Goal: Task Accomplishment & Management: Use online tool/utility

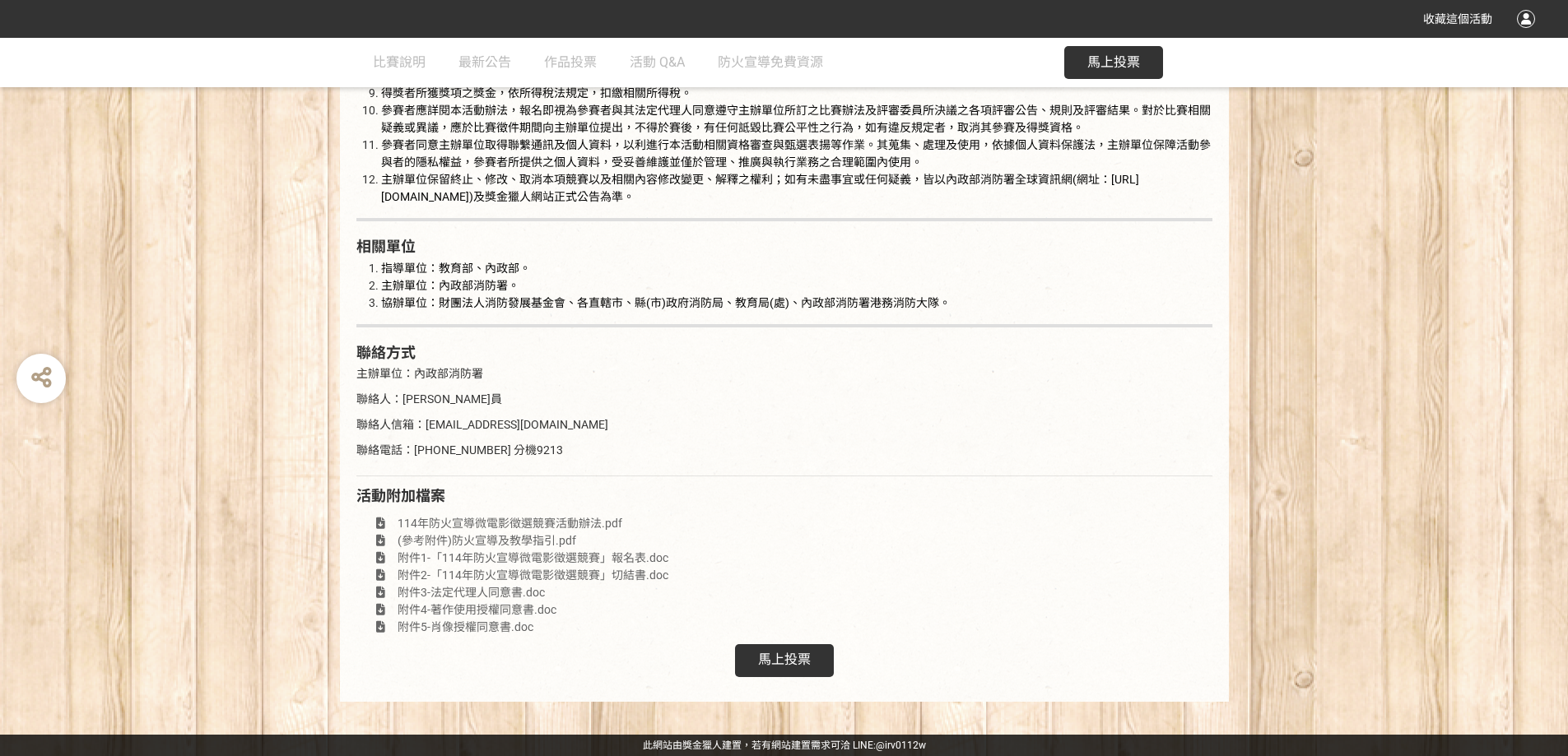
scroll to position [3594, 0]
click at [773, 664] on span "馬上投票" at bounding box center [784, 660] width 53 height 16
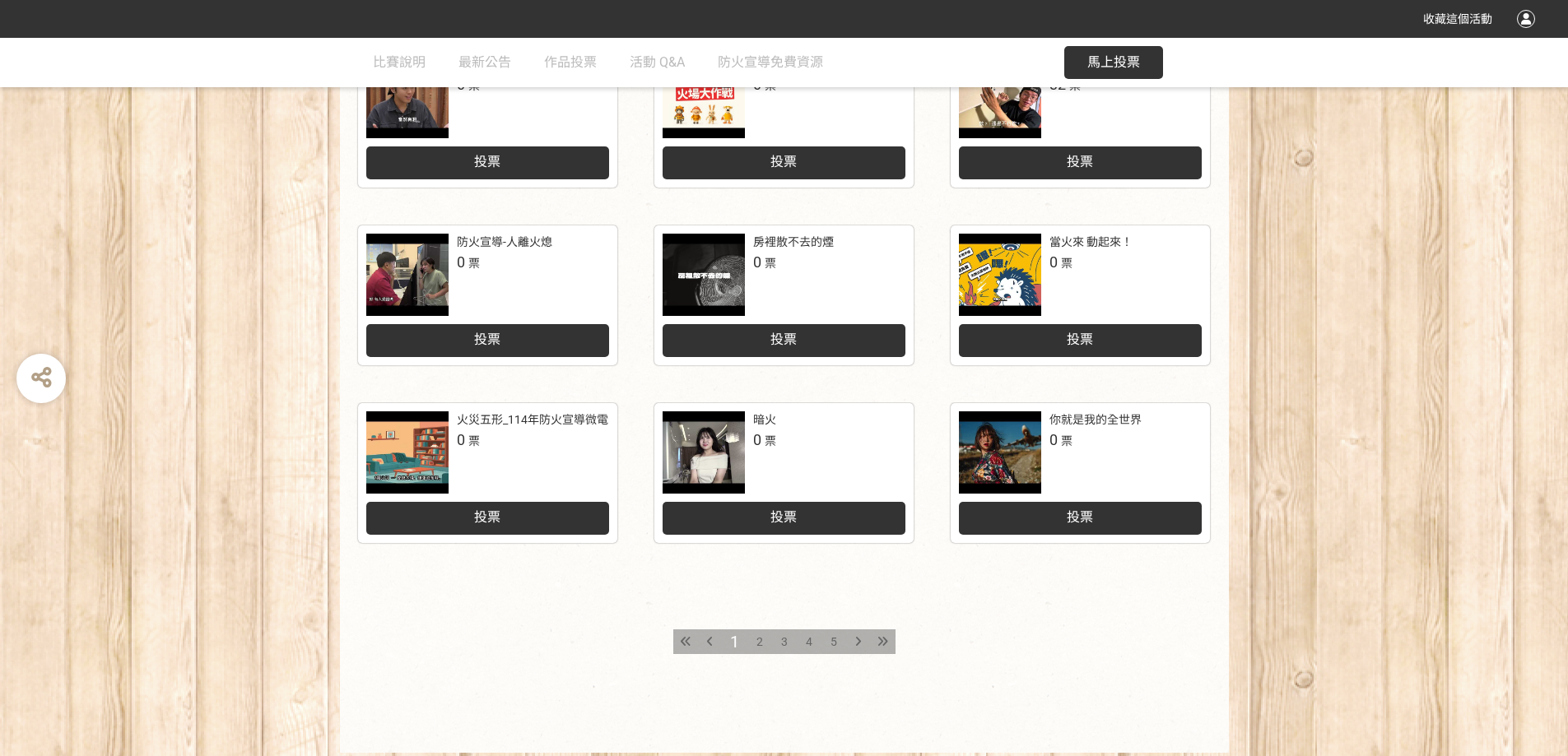
scroll to position [730, 0]
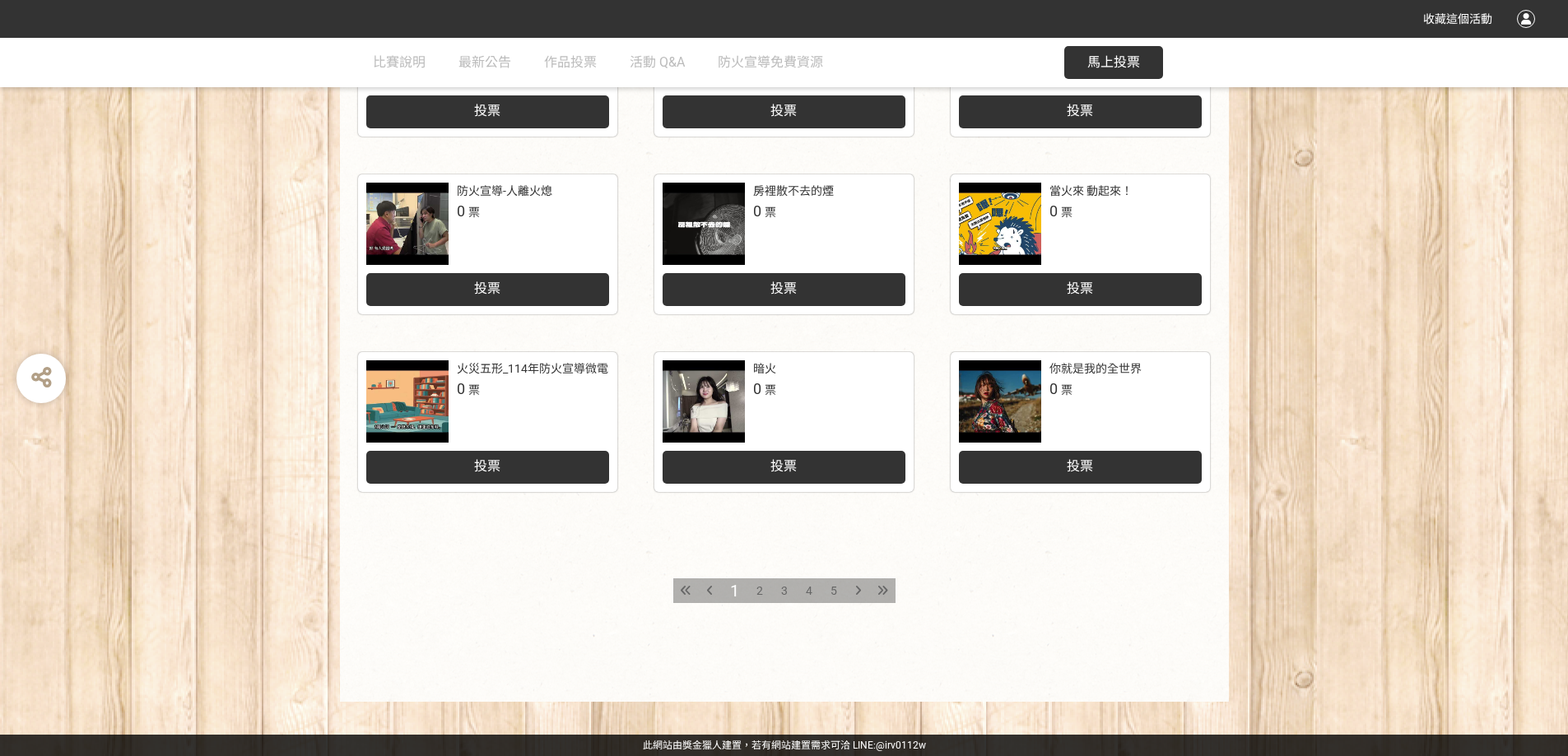
click at [1355, 401] on div "小小消防營防災宣導 2 票 投票 身為一個反派 1 票 投票 BAD DAY (需要守護的一天) 0 票 投票 睡得安心真實力 0 票 投票 勇氣小隊 · 火…" at bounding box center [784, 251] width 1568 height 900
click at [763, 585] on span "2" at bounding box center [759, 590] width 6 height 13
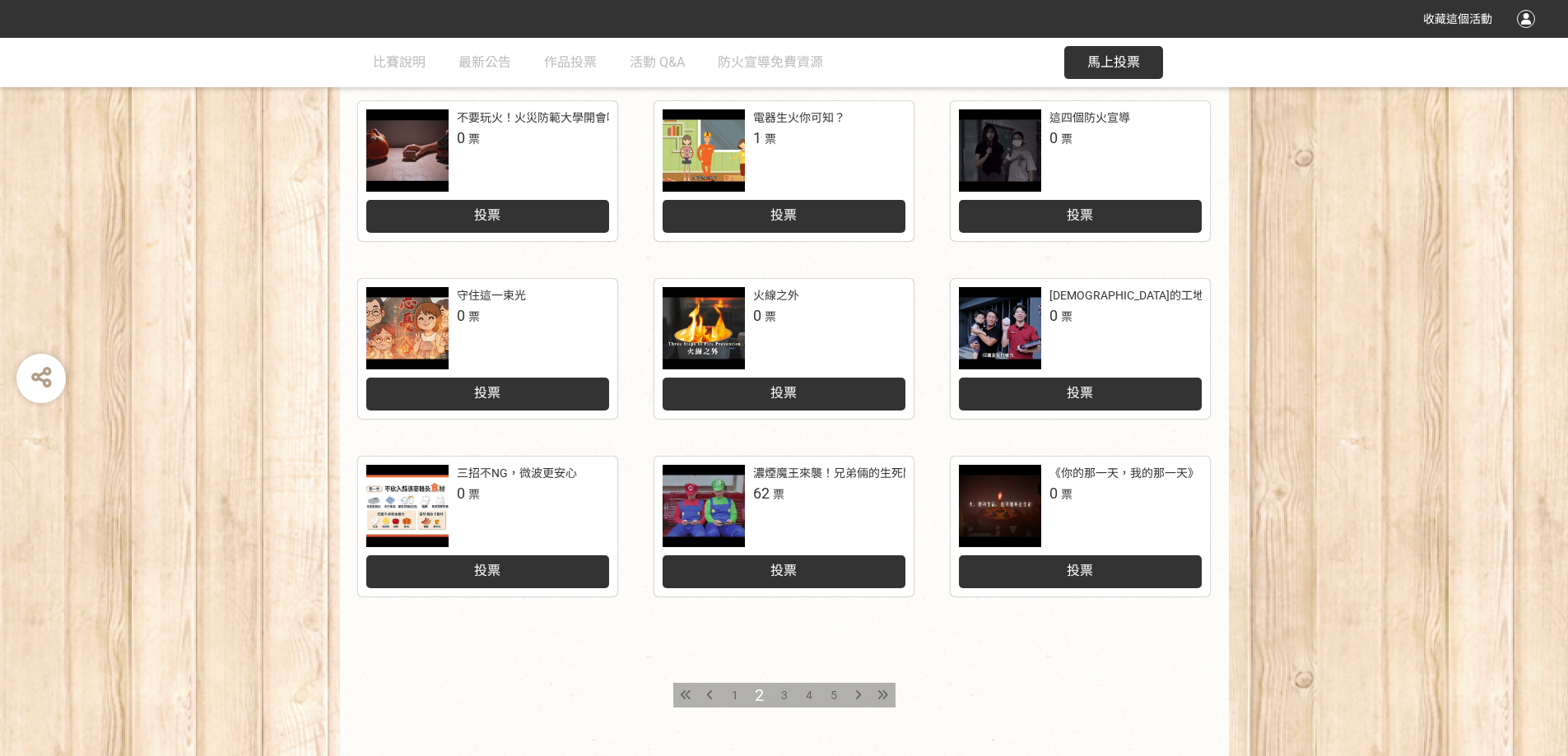
scroll to position [658, 0]
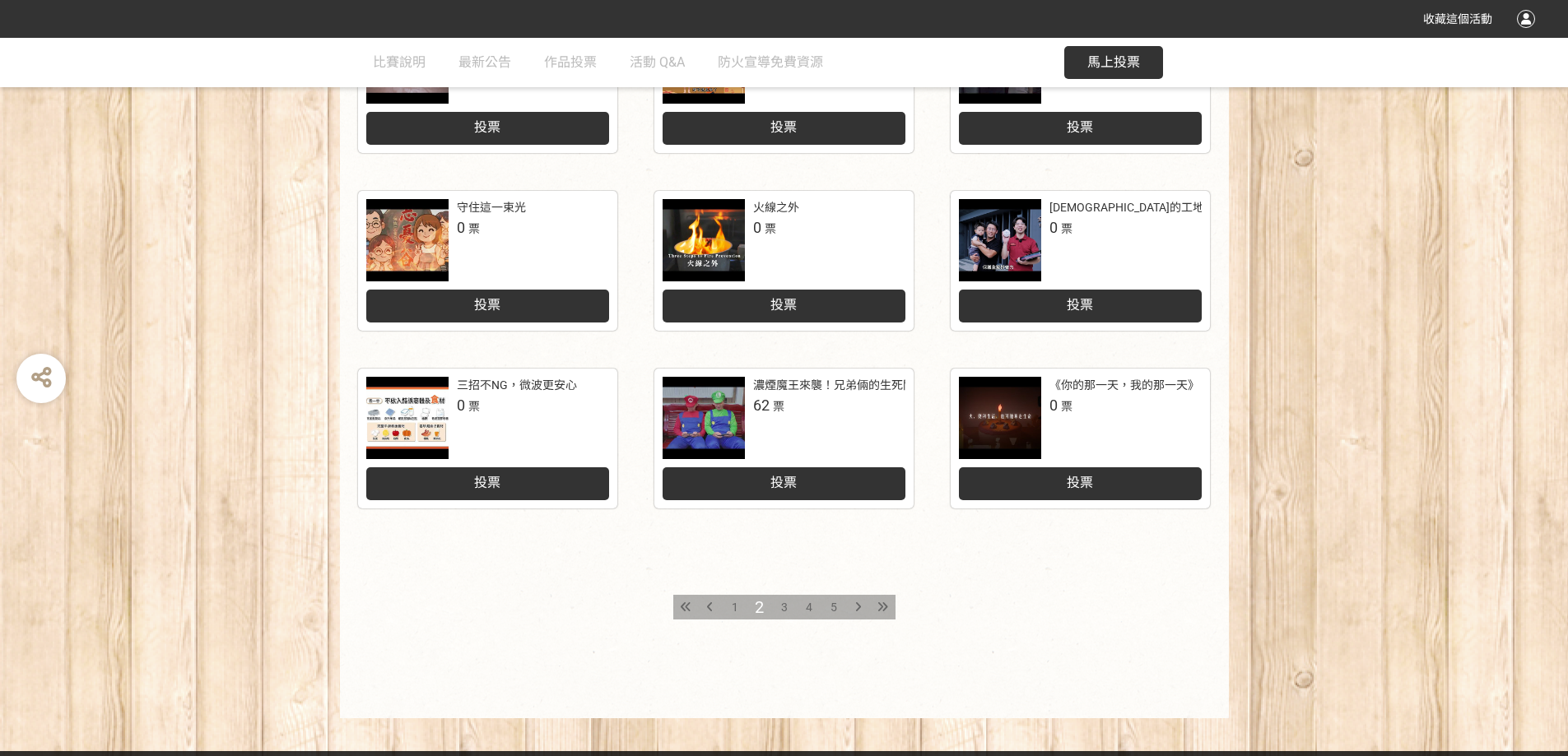
click at [785, 613] on span "3" at bounding box center [784, 607] width 6 height 13
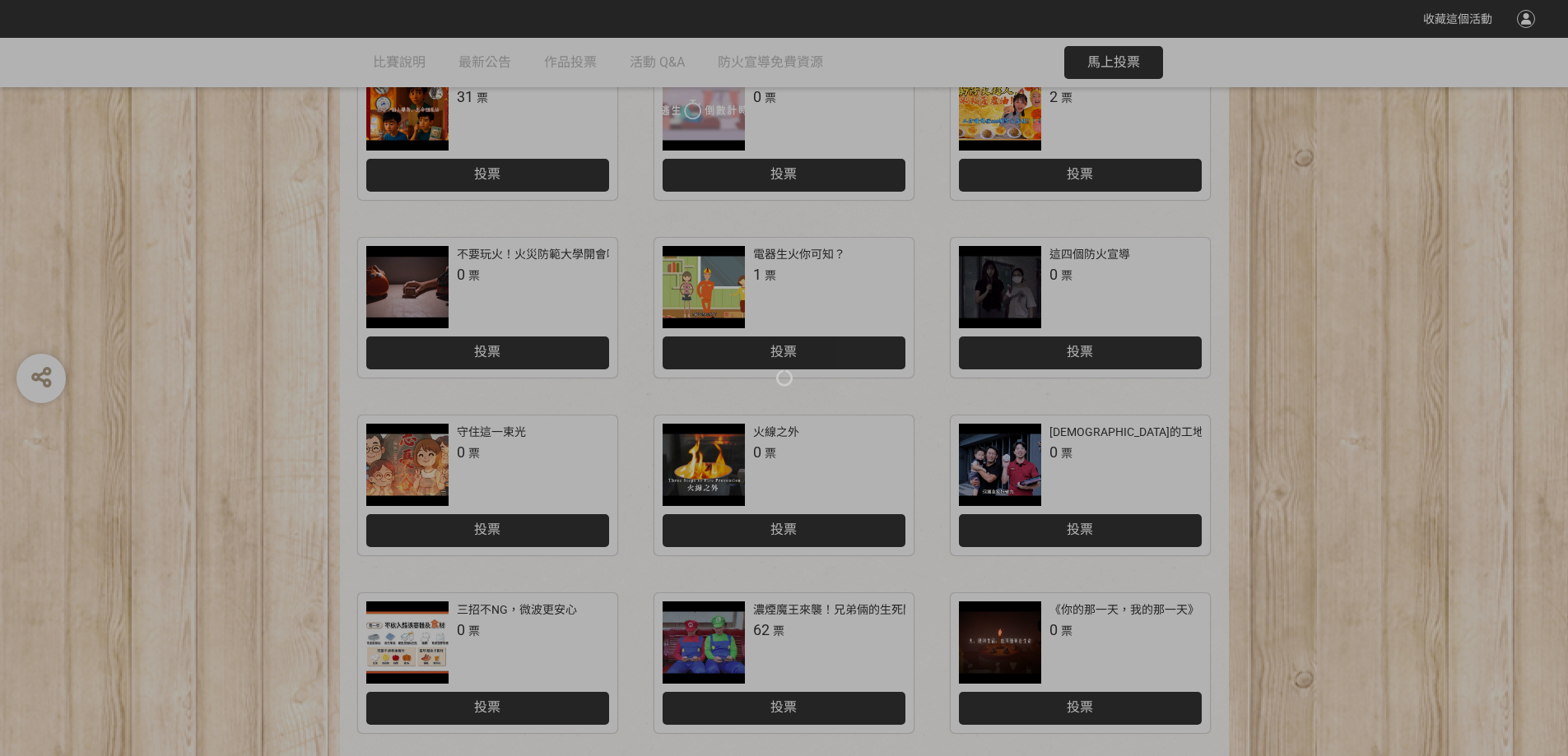
scroll to position [494, 0]
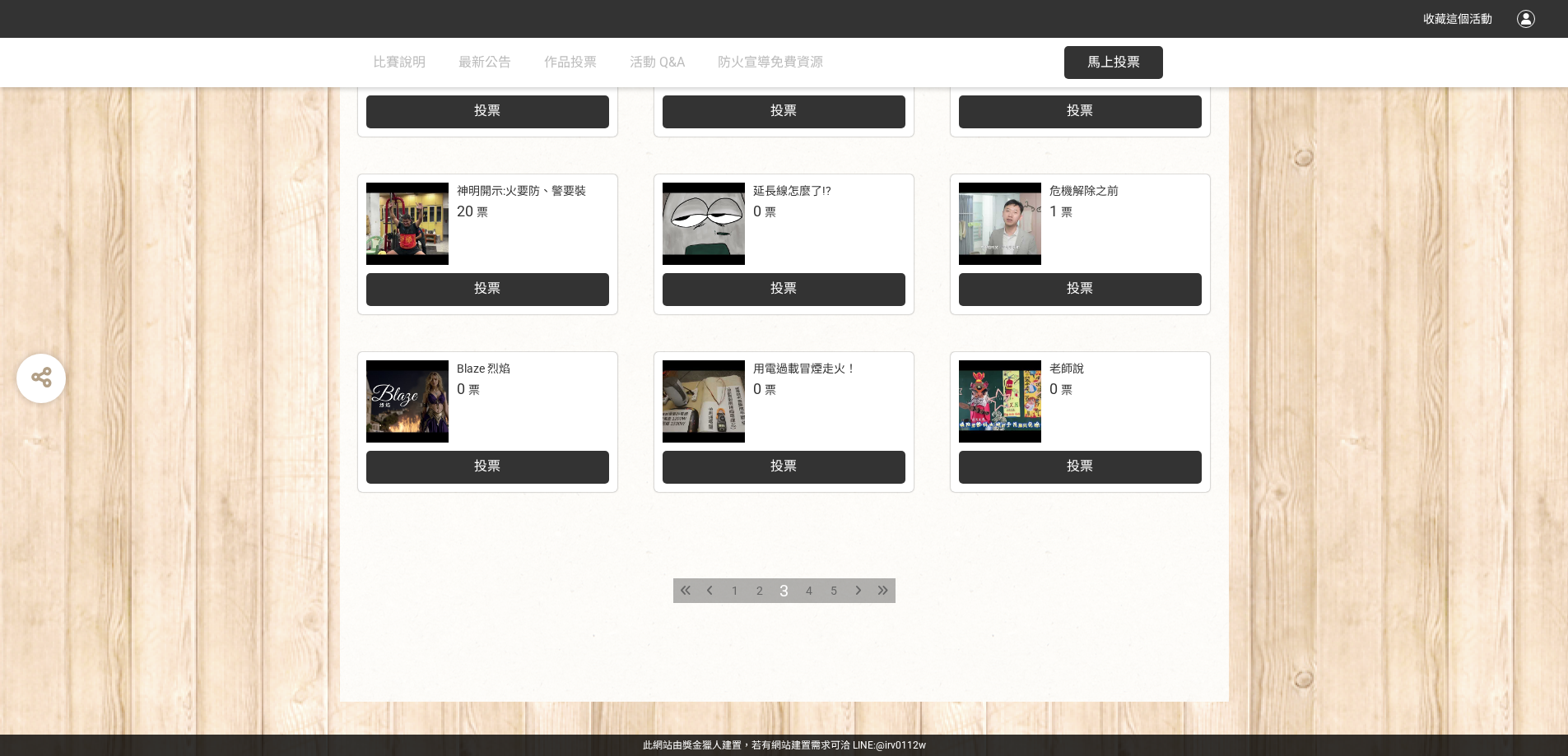
click at [835, 594] on span "5" at bounding box center [833, 590] width 6 height 13
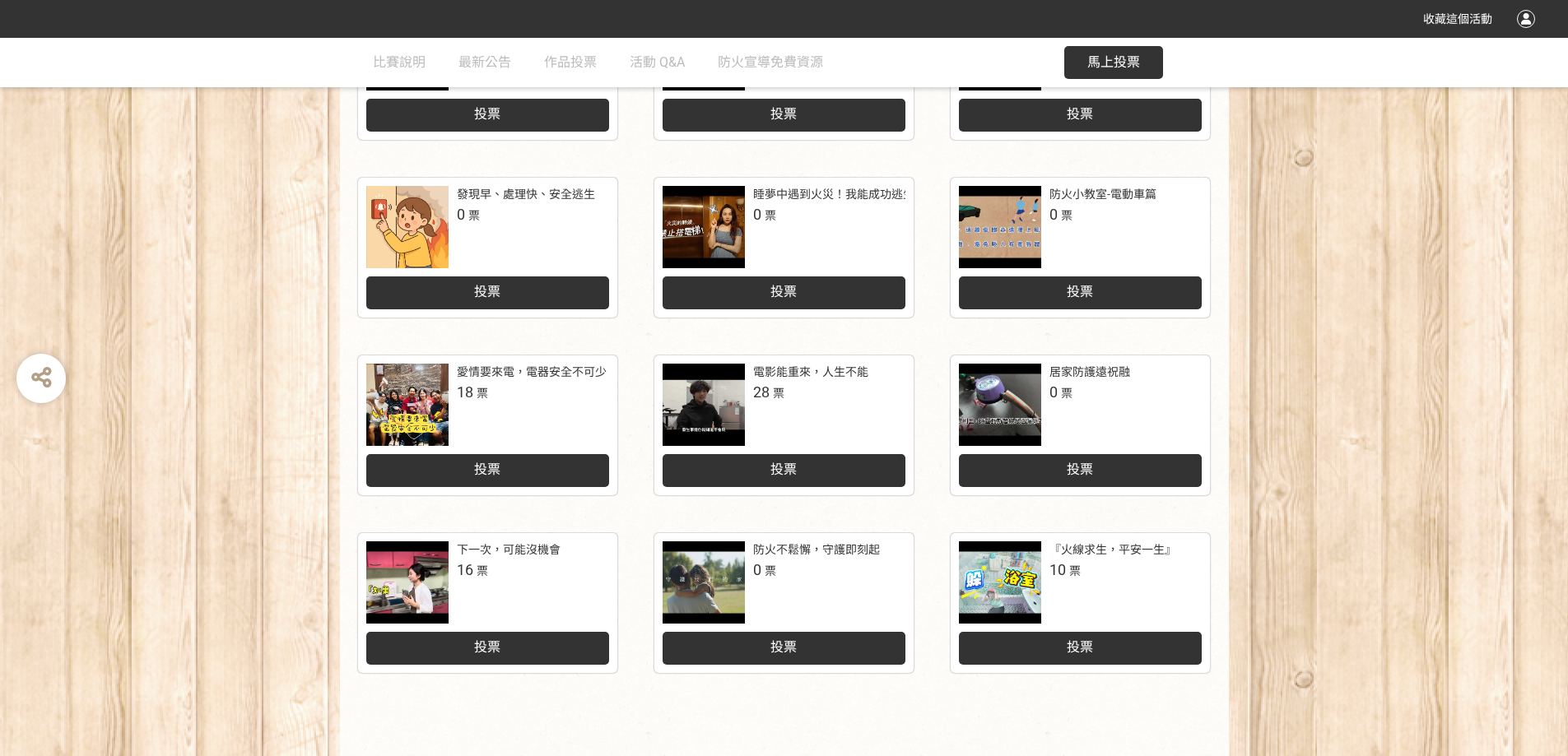
scroll to position [730, 0]
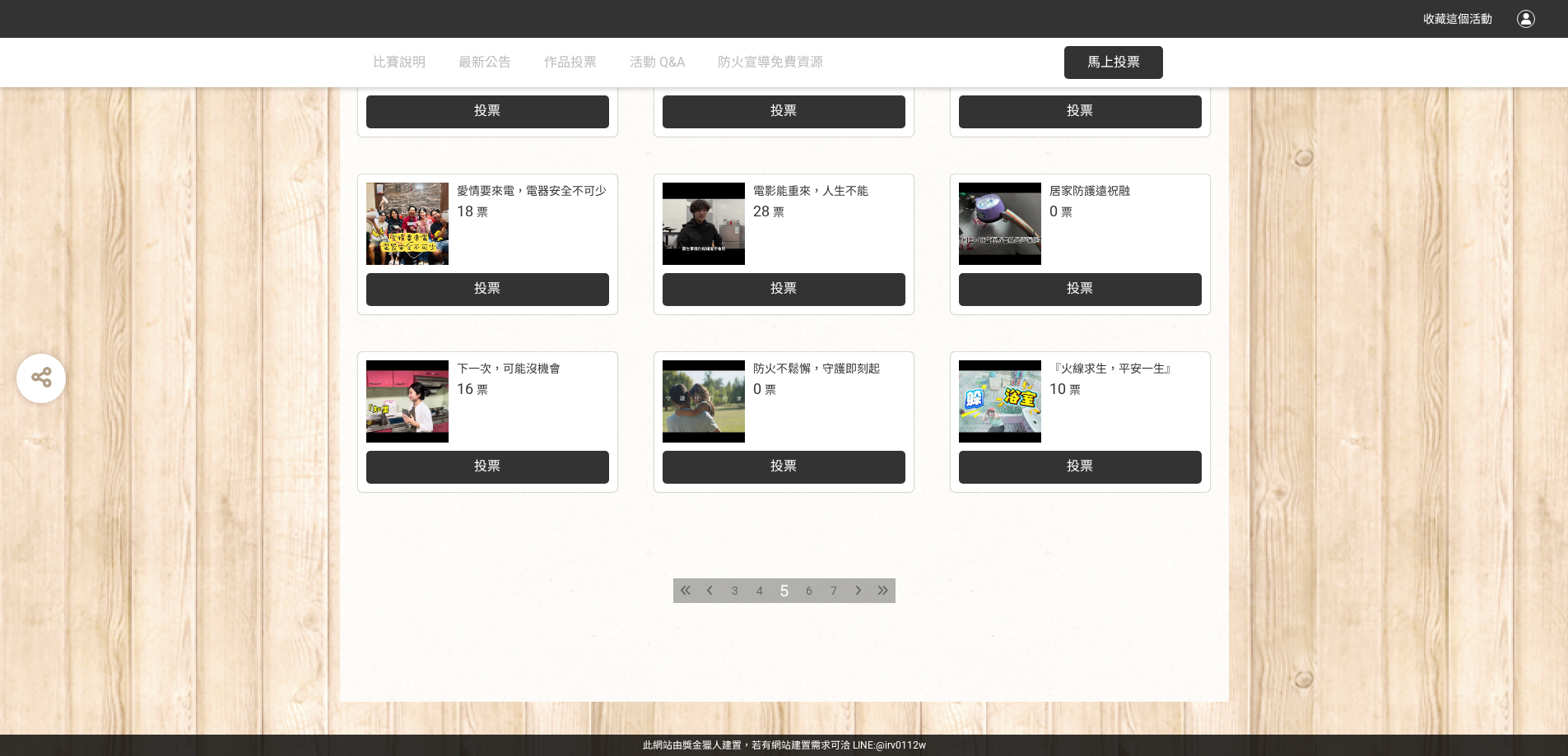
drag, startPoint x: 1275, startPoint y: 490, endPoint x: 1198, endPoint y: 510, distance: 79.6
click at [1275, 490] on div "防災滅火 機警出動 1 票 投票 一些小細節 0 票 投票 神明燈防火宣導 0 票 投票 發現早、處理快、安全逃生 0 票 投票 睡夢中遇到火災！我能成功逃生…" at bounding box center [784, 251] width 1568 height 900
click at [832, 588] on span "7" at bounding box center [833, 590] width 6 height 13
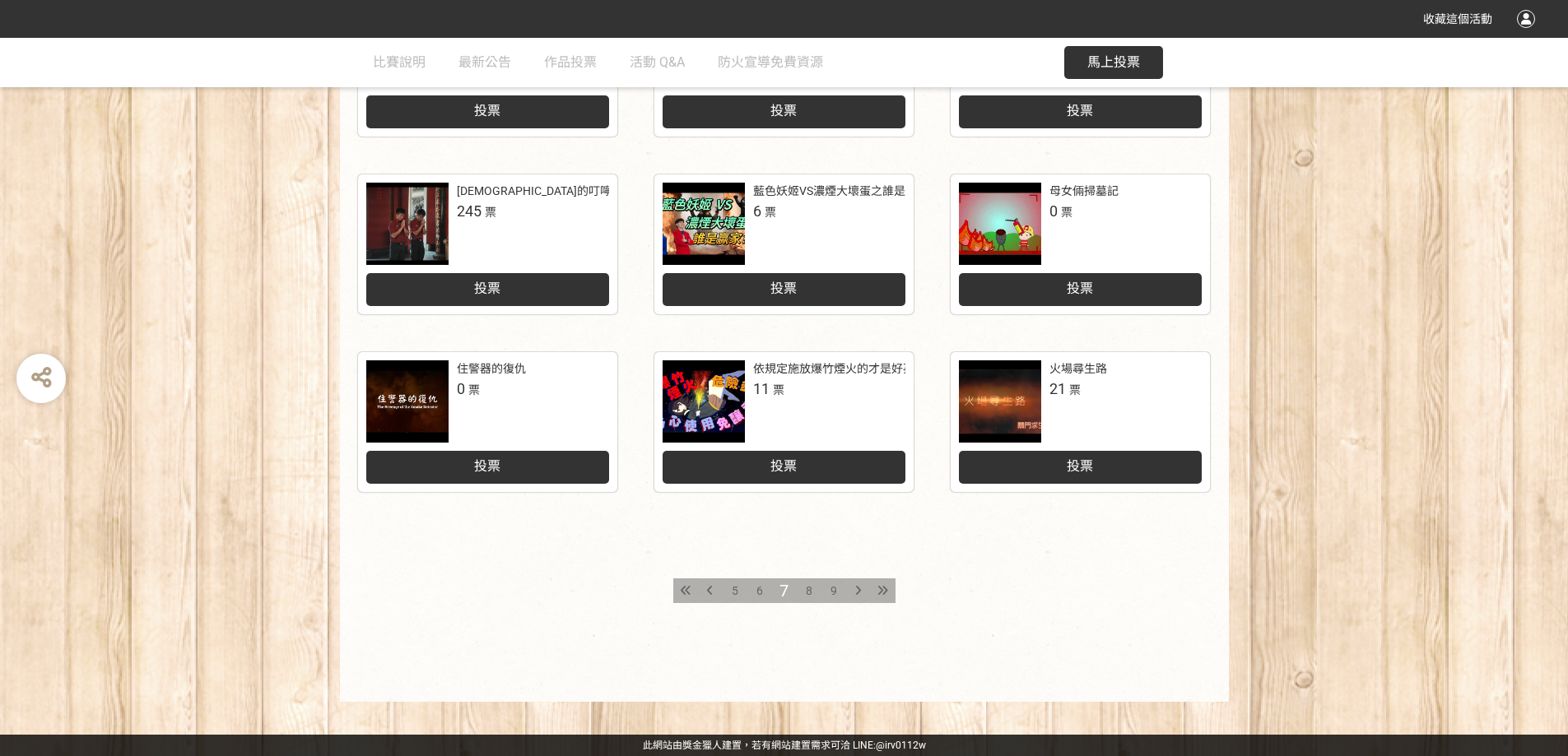
scroll to position [730, 0]
click at [1135, 475] on div "投票" at bounding box center [1080, 467] width 243 height 33
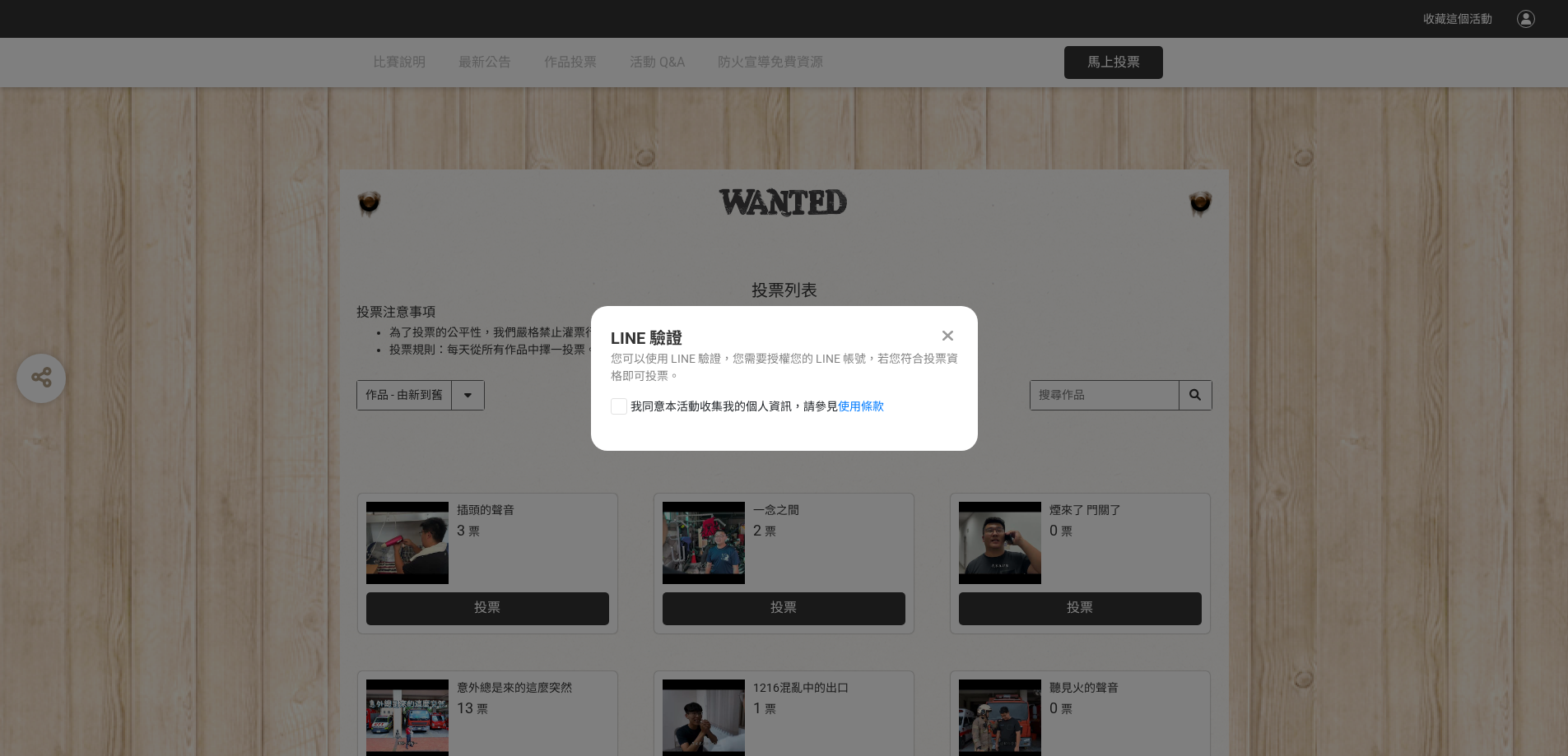
click at [948, 331] on icon at bounding box center [948, 335] width 11 height 16
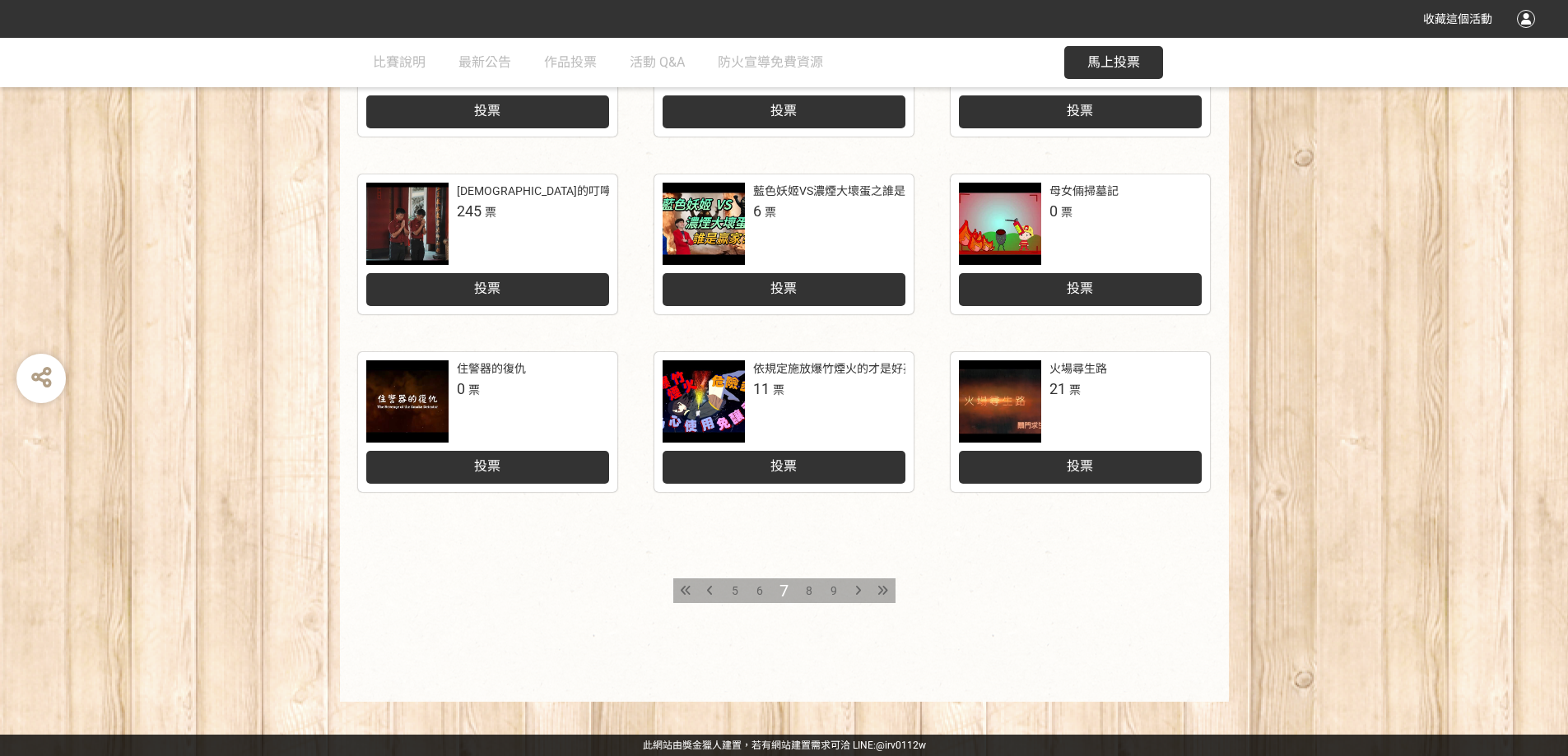
scroll to position [730, 0]
